Goal: Find contact information: Find contact information

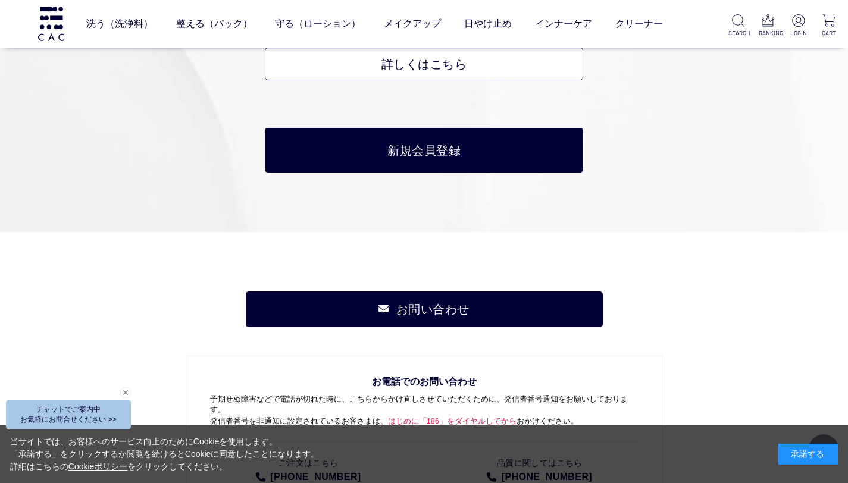
scroll to position [6071, 0]
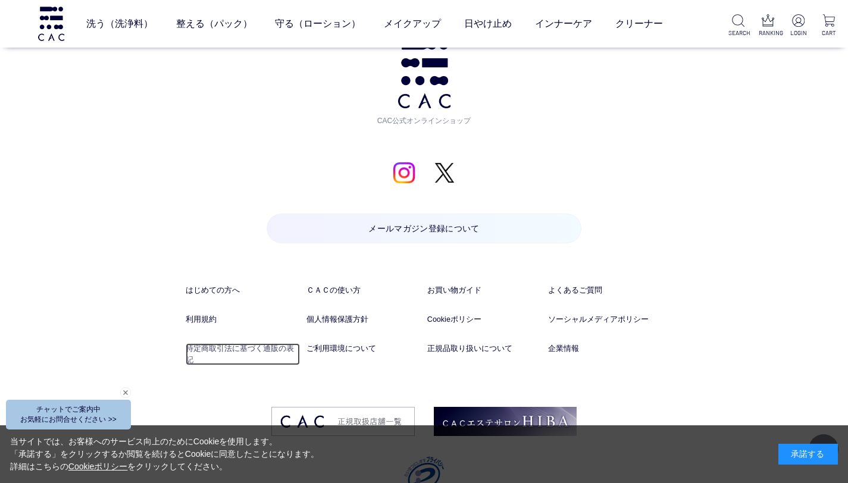
click at [274, 343] on link "特定商取引法に基づく通販の表記" at bounding box center [243, 354] width 114 height 23
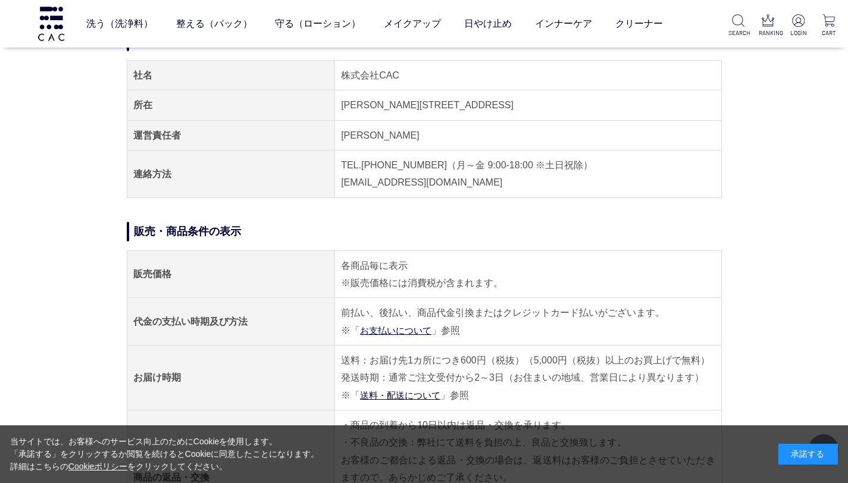
scroll to position [124, 0]
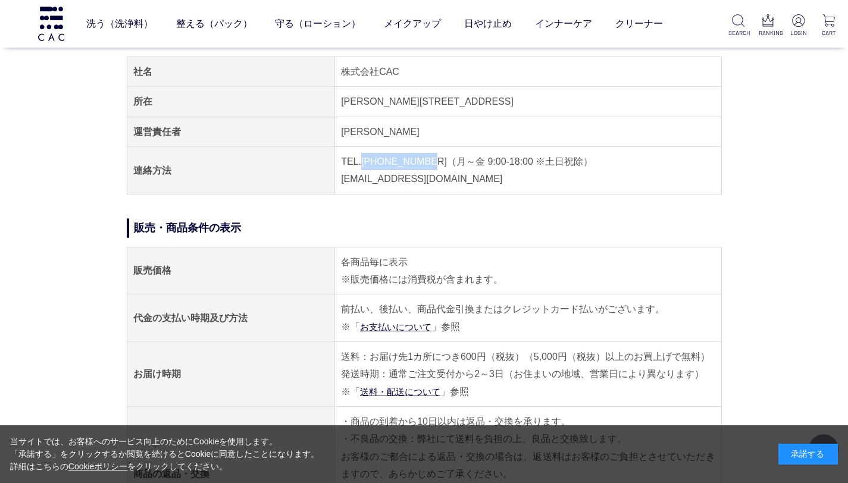
drag, startPoint x: 431, startPoint y: 162, endPoint x: 363, endPoint y: 159, distance: 67.9
click at [363, 159] on td "TEL.[PHONE_NUMBER]（月～金 9:00-18:00 ※土日祝除） [EMAIL_ADDRESS][DOMAIN_NAME]" at bounding box center [528, 171] width 386 height 48
copy td "[PHONE_NUMBER]"
click at [58, 26] on img at bounding box center [51, 24] width 30 height 34
